Goal: Task Accomplishment & Management: Use online tool/utility

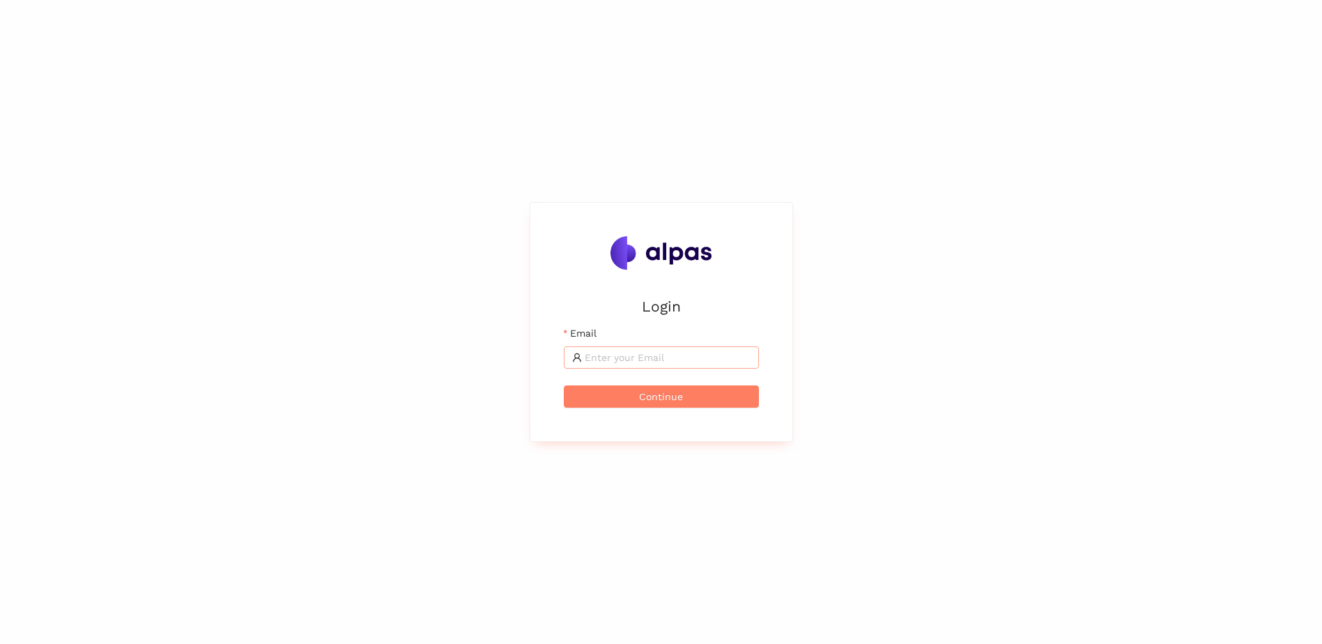
click at [606, 355] on input "Email" at bounding box center [668, 357] width 166 height 15
type input "sebastian.schmidt@avl.com"
click at [629, 396] on button "Continue" at bounding box center [661, 396] width 195 height 22
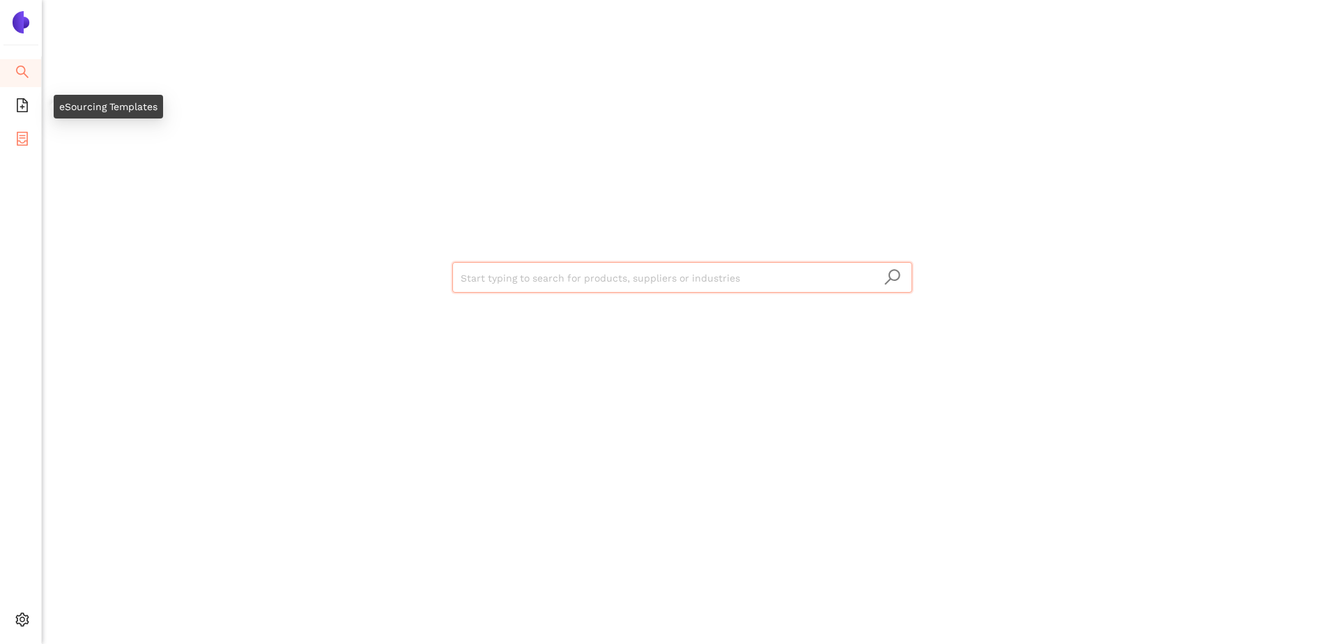
click at [20, 133] on icon "container" at bounding box center [22, 139] width 14 height 14
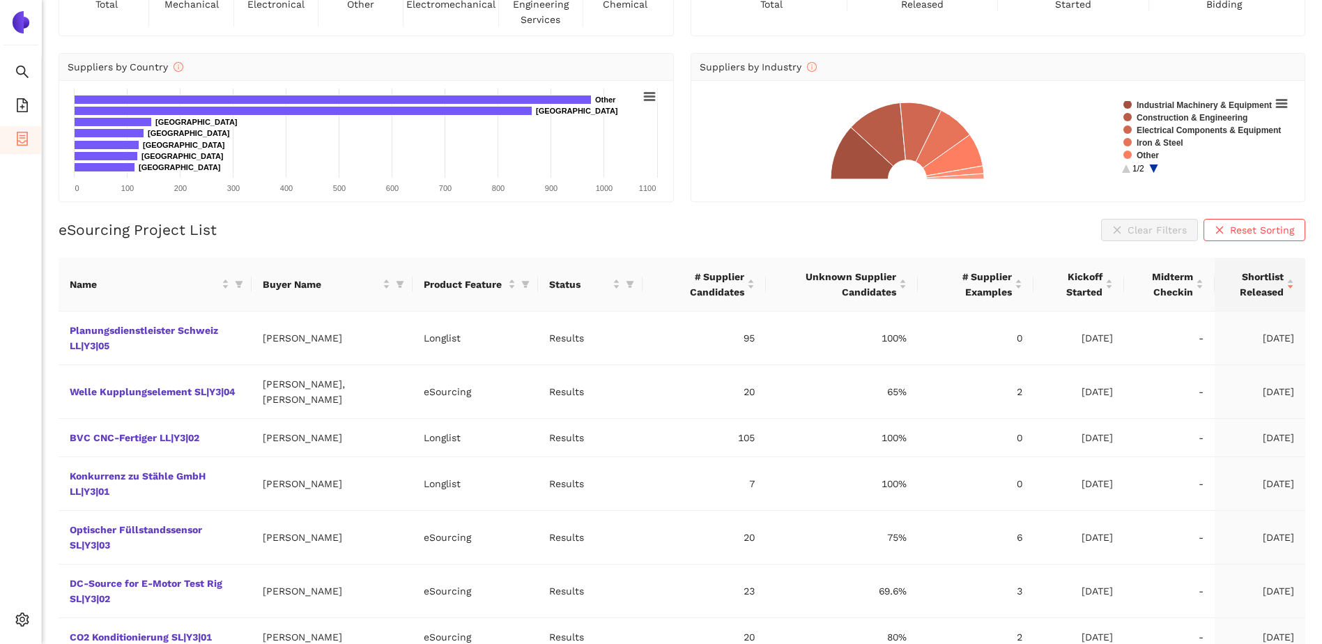
scroll to position [139, 0]
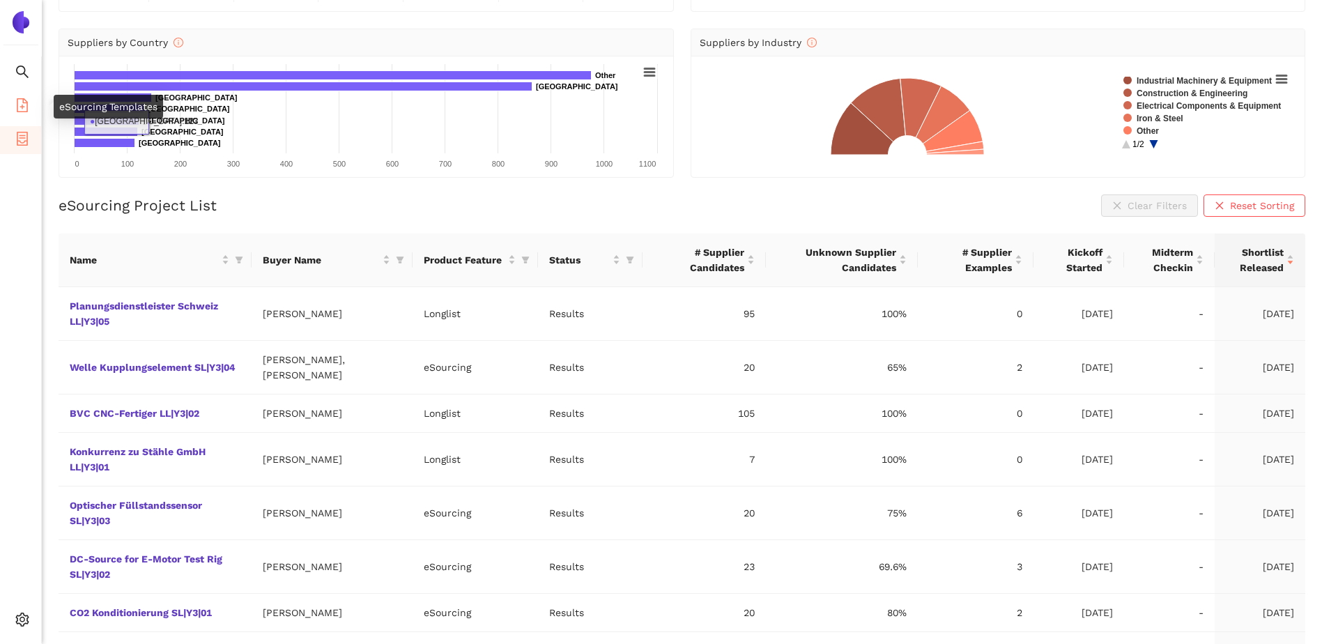
click at [22, 105] on icon "file-add" at bounding box center [22, 105] width 11 height 14
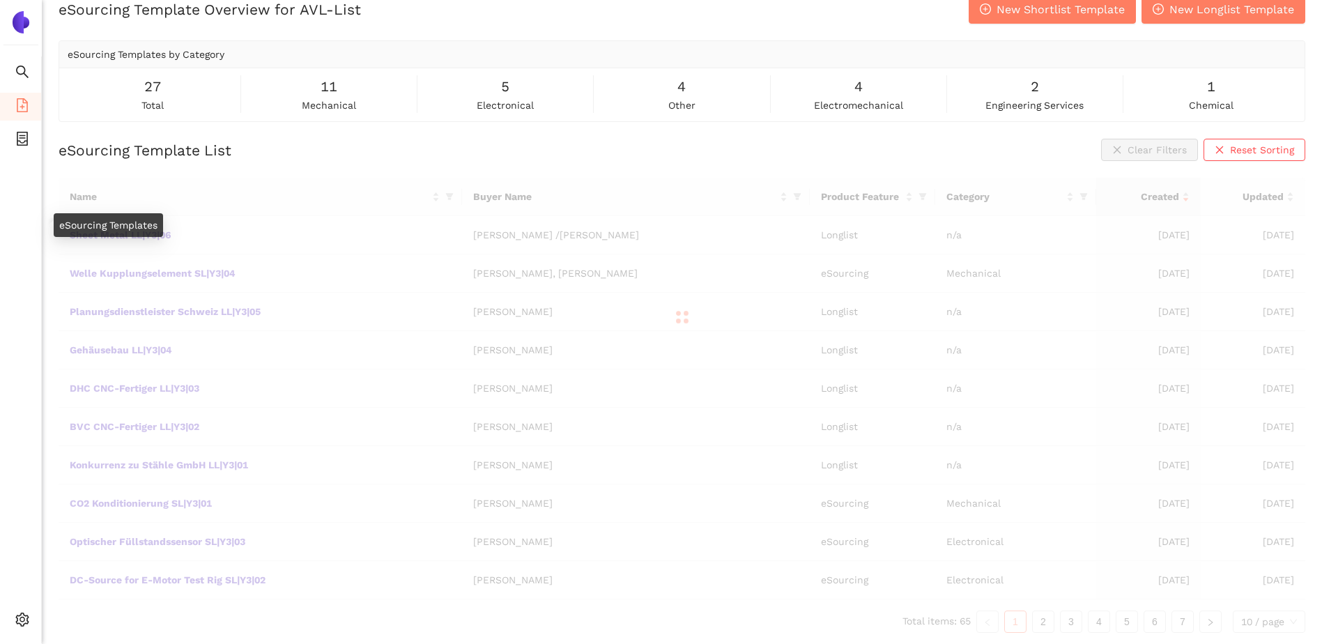
scroll to position [21, 0]
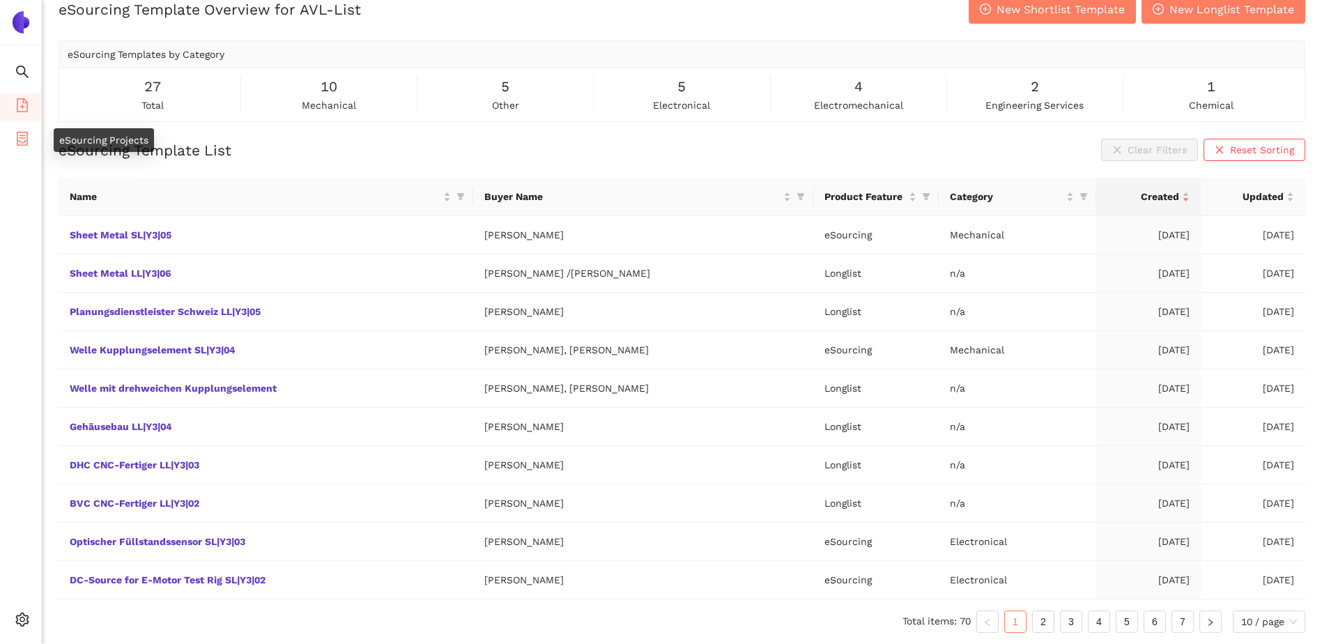
click at [15, 141] on icon "container" at bounding box center [22, 139] width 14 height 14
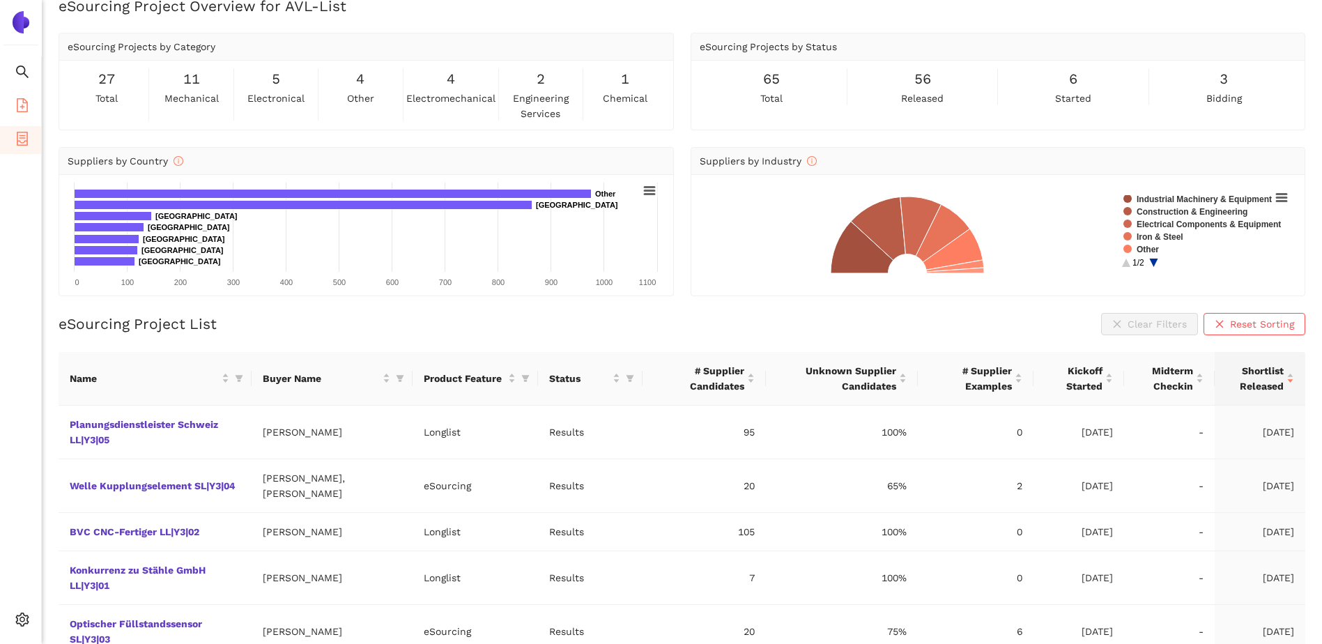
click at [20, 109] on icon "file-add" at bounding box center [22, 105] width 14 height 14
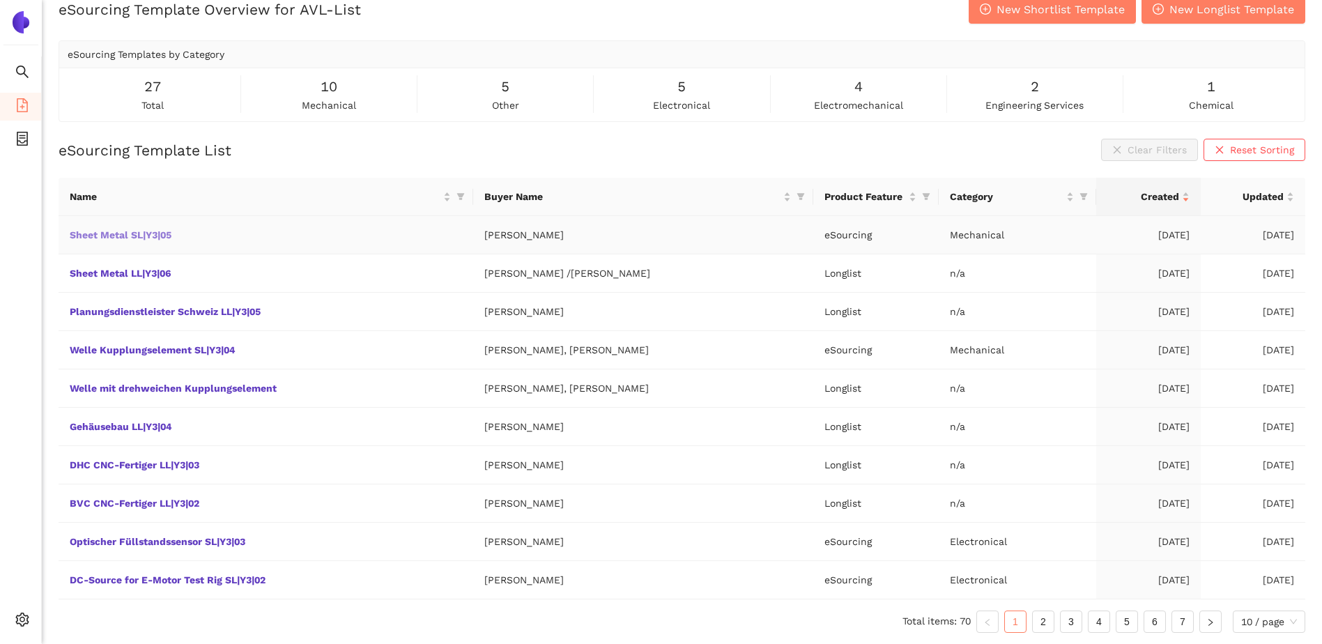
click at [0, 0] on link "Sheet Metal SL|Y3|05" at bounding box center [0, 0] width 0 height 0
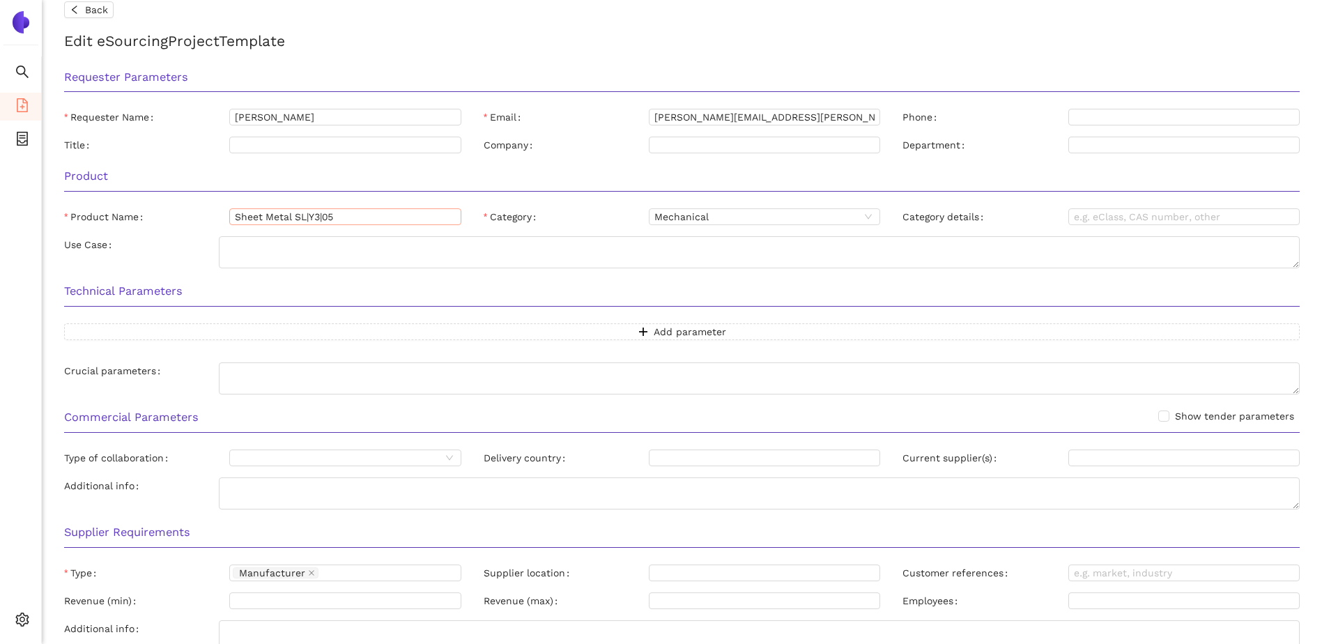
scroll to position [4, 0]
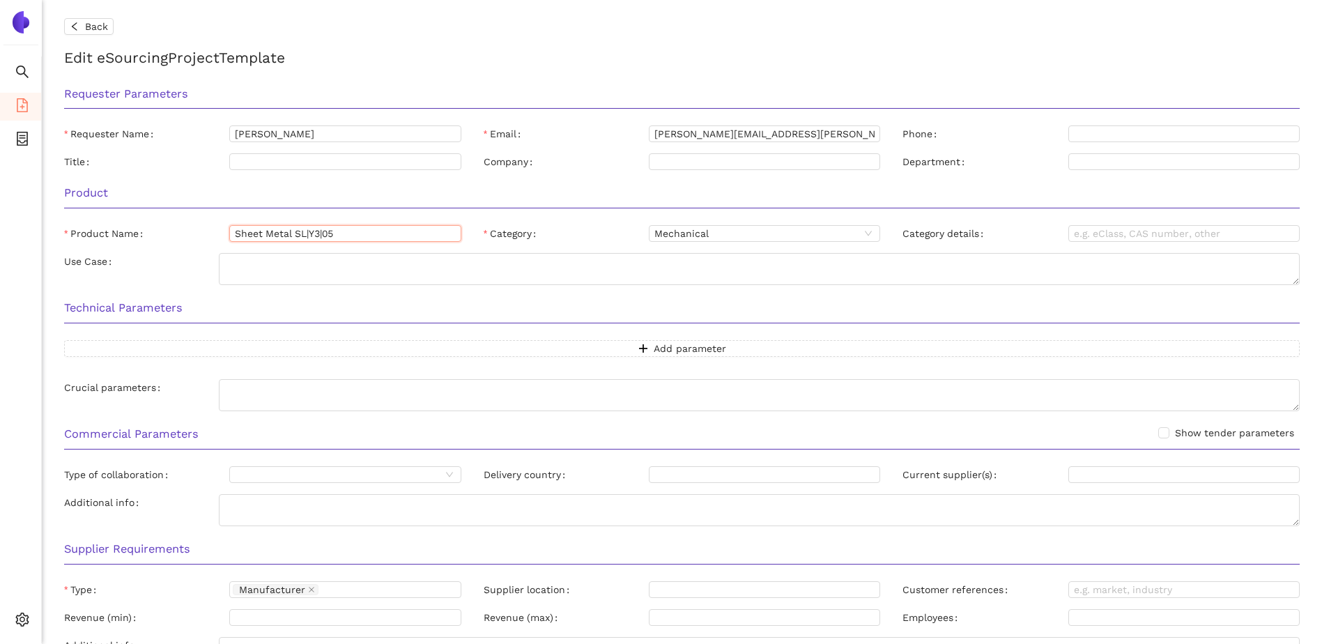
drag, startPoint x: 349, startPoint y: 231, endPoint x: 295, endPoint y: 242, distance: 54.7
click at [295, 242] on input "Sheet Metal SL|Y3|05" at bounding box center [344, 233] width 231 height 17
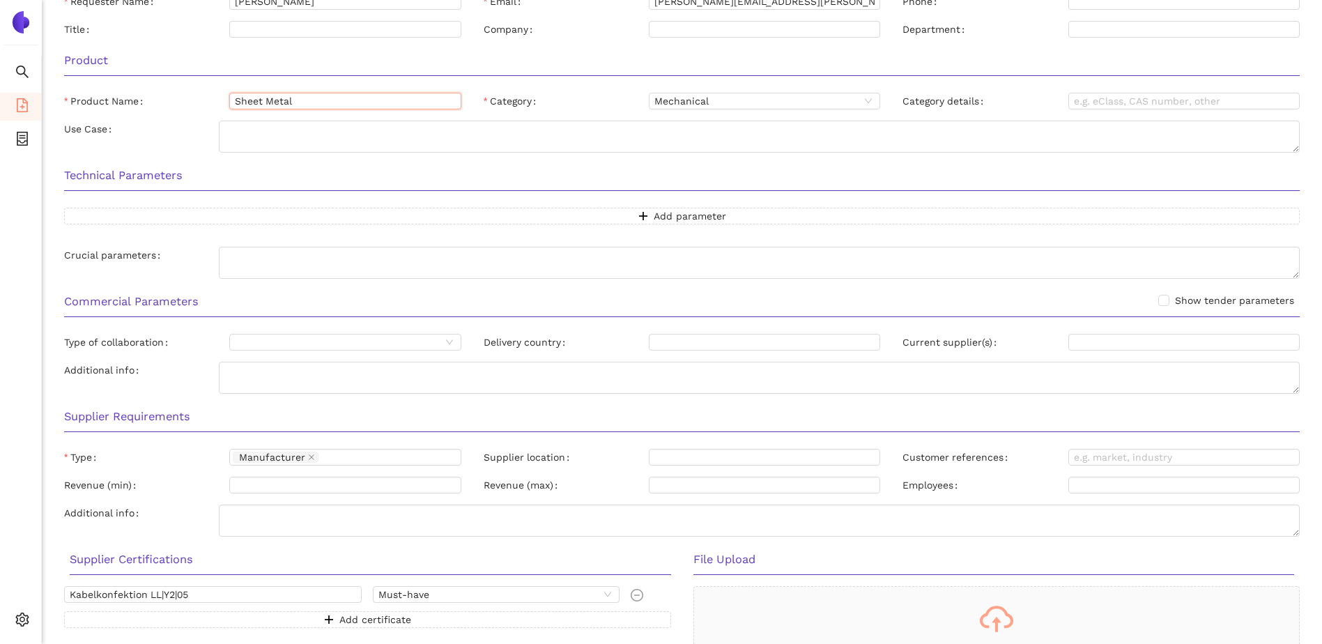
scroll to position [240, 0]
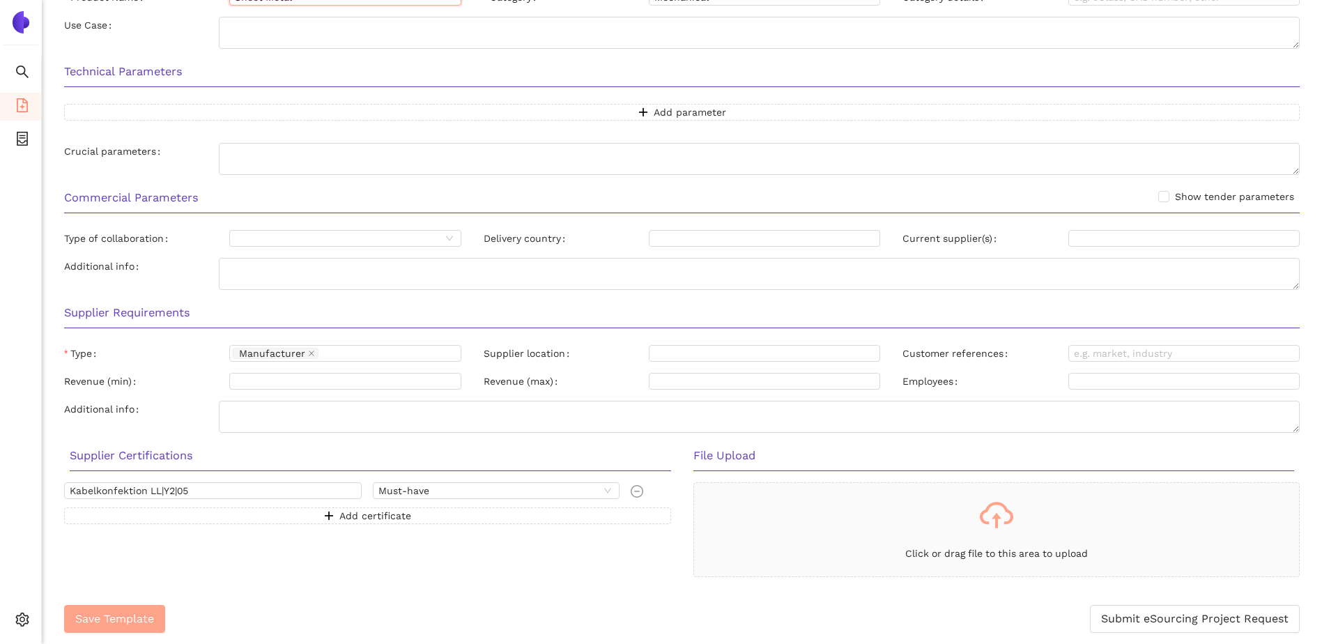
type input "Sheet Metal"
click at [122, 625] on span "Save Template" at bounding box center [114, 618] width 79 height 17
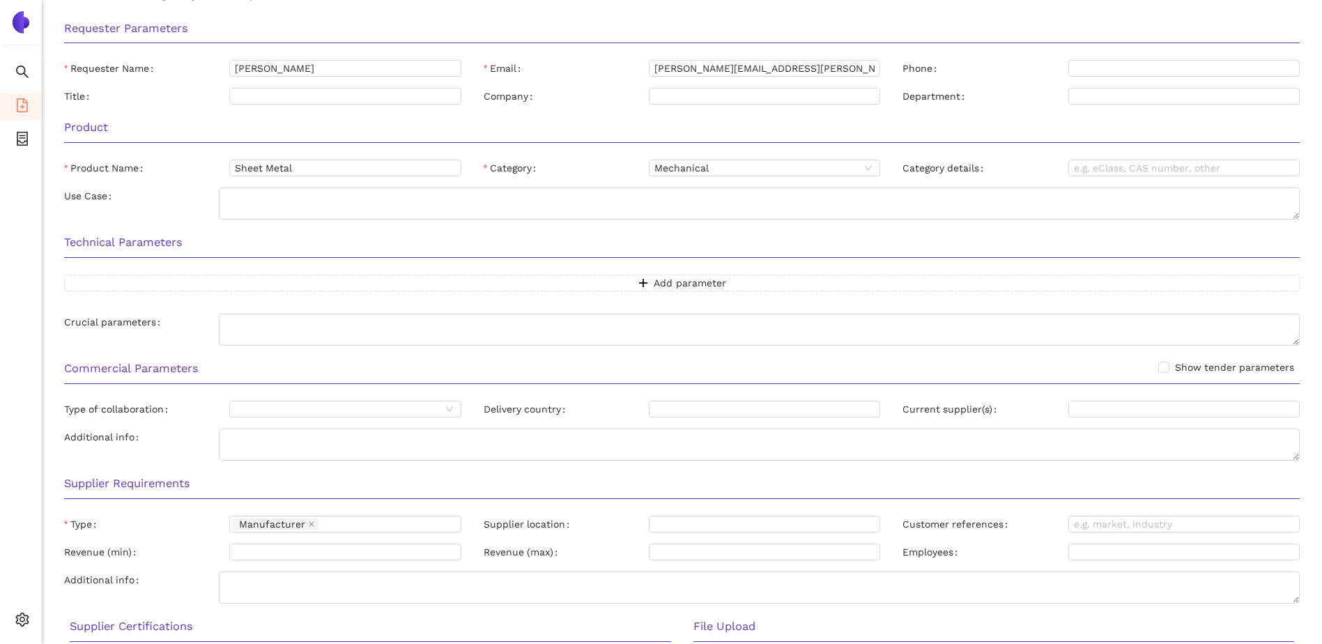
scroll to position [0, 0]
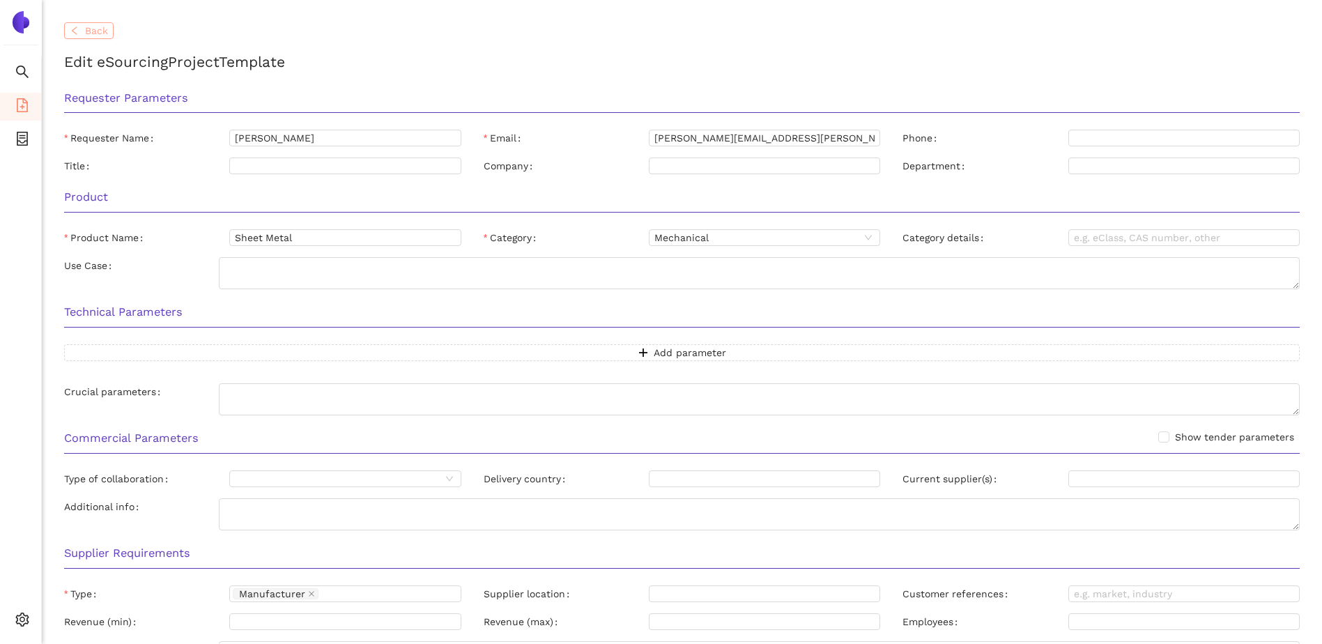
click at [93, 31] on span "Back" at bounding box center [96, 30] width 23 height 15
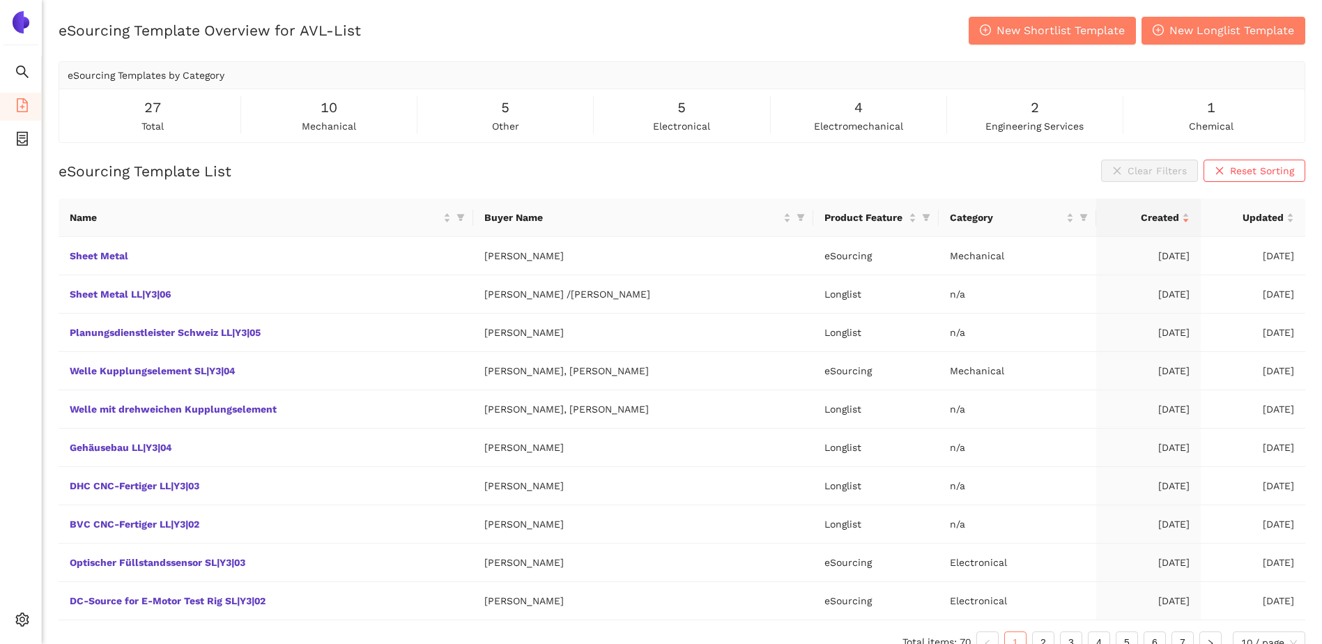
scroll to position [21, 0]
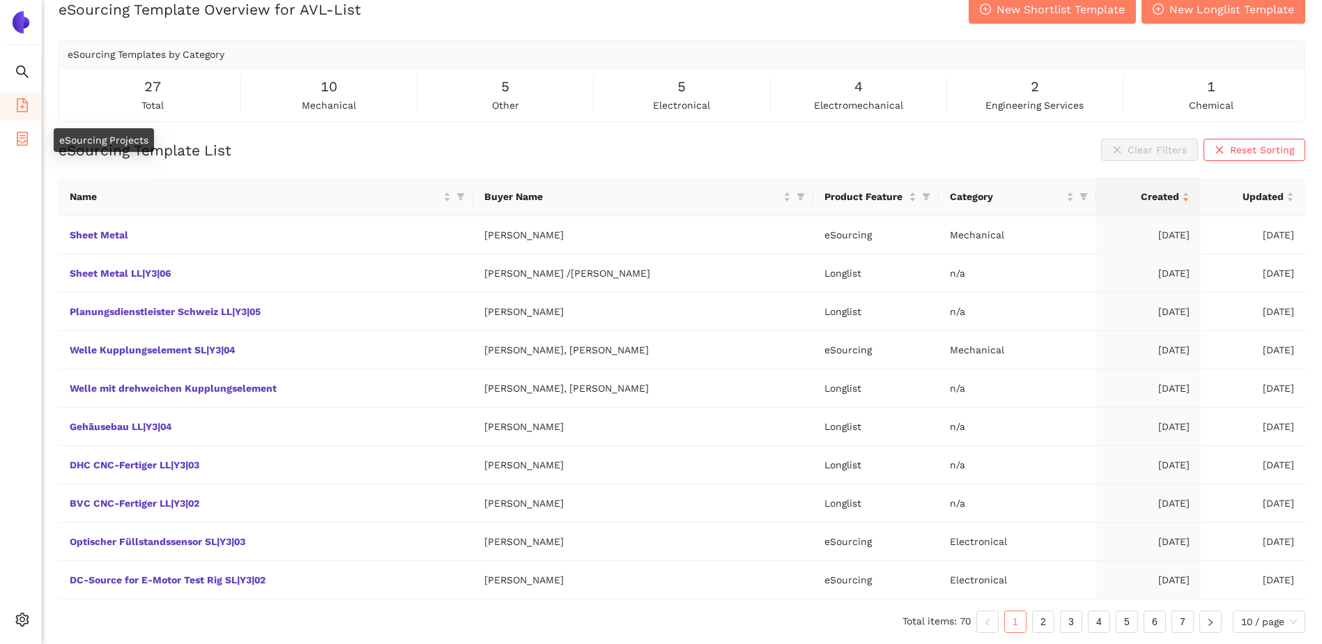
click at [20, 144] on icon "container" at bounding box center [22, 139] width 11 height 14
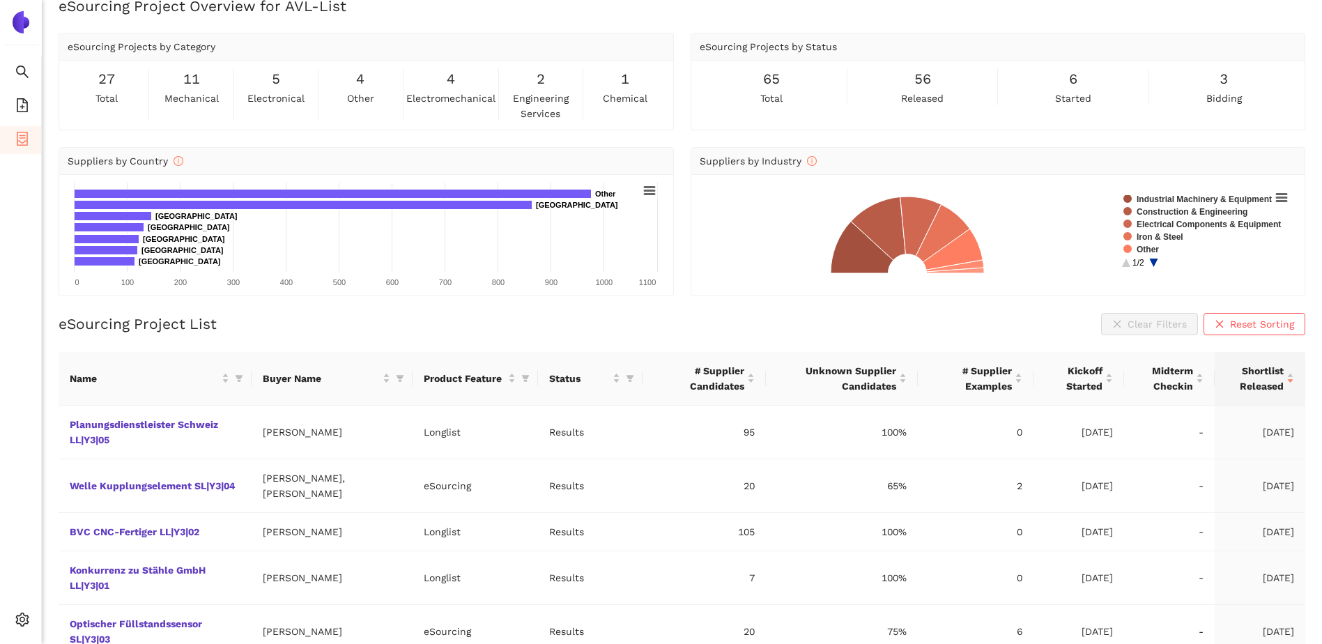
click at [372, 328] on div "eSourcing Project List Clear Filters Reset Sorting" at bounding box center [682, 324] width 1247 height 22
click at [21, 100] on icon "file-add" at bounding box center [22, 105] width 14 height 14
